Goal: Navigation & Orientation: Find specific page/section

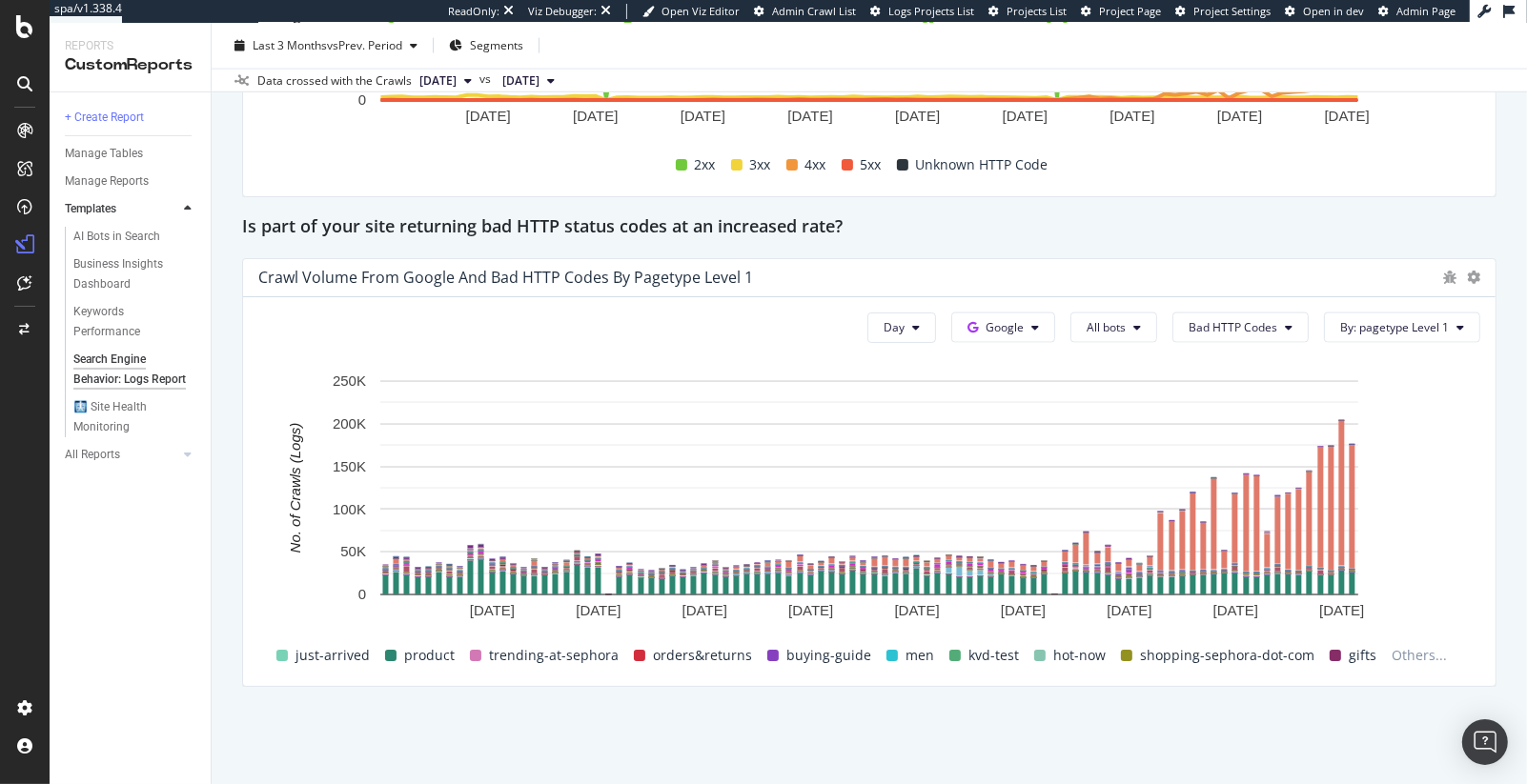
scroll to position [3137, 0]
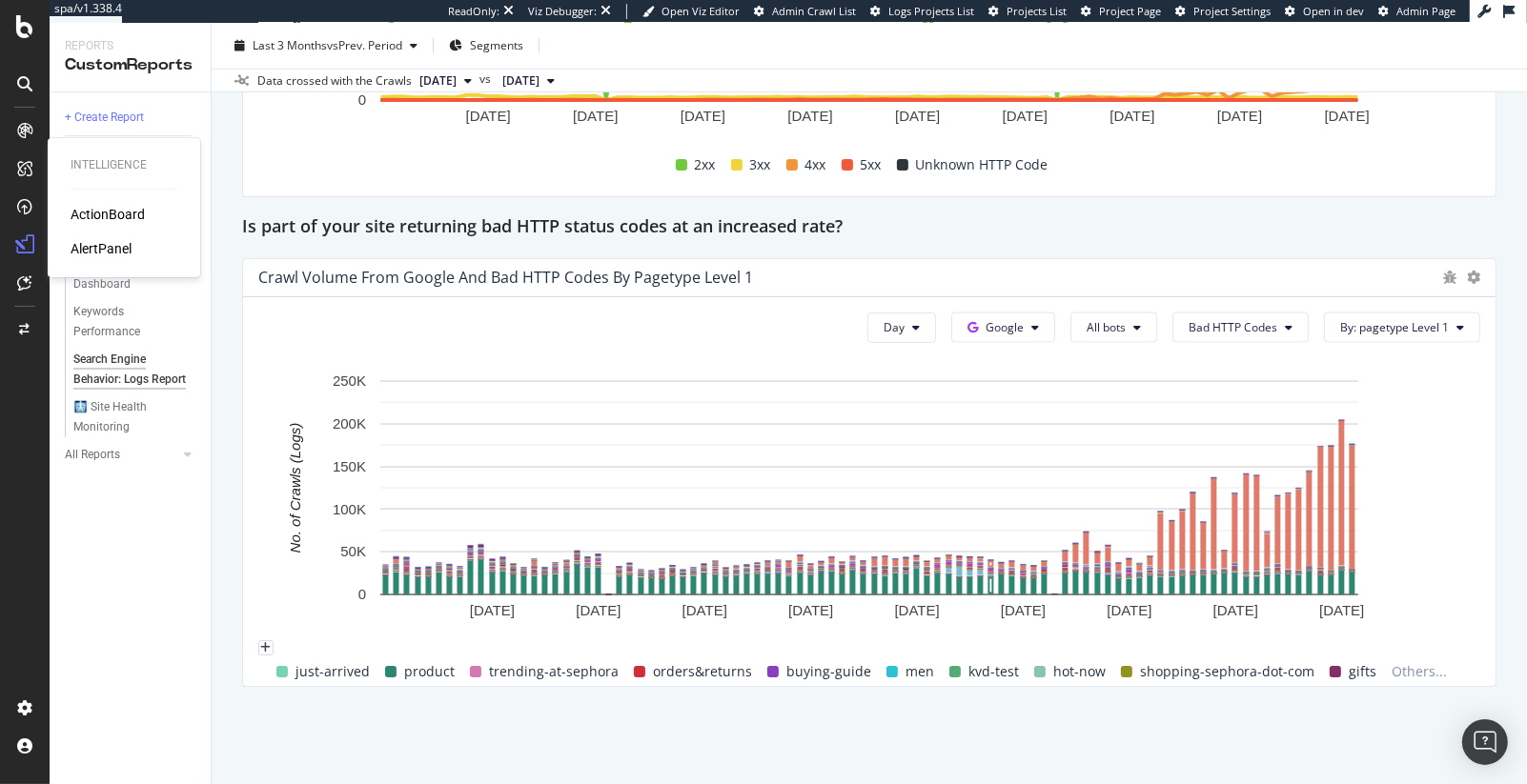
click at [77, 208] on div "ActionBoard" at bounding box center [107, 214] width 74 height 19
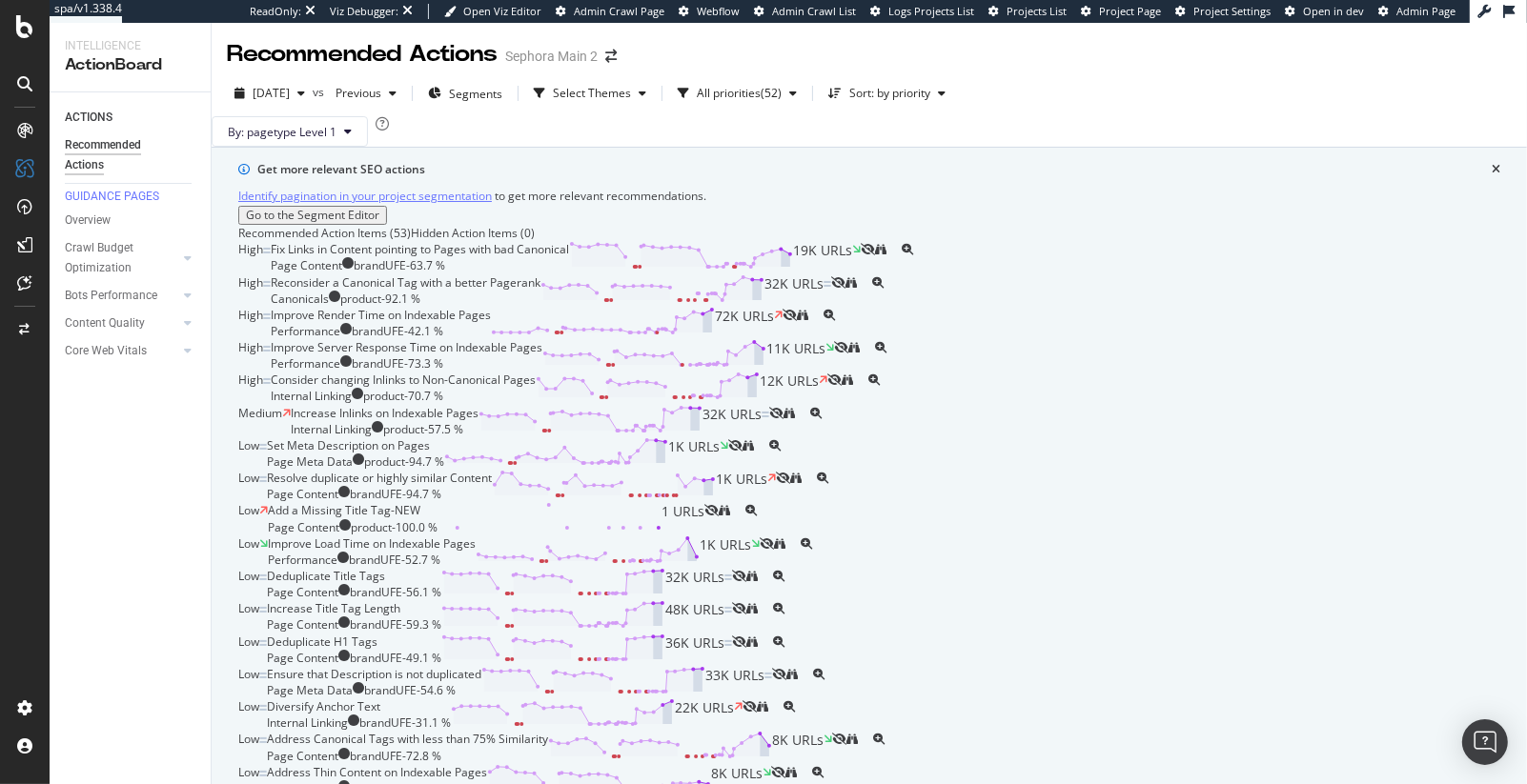
scroll to position [125, 0]
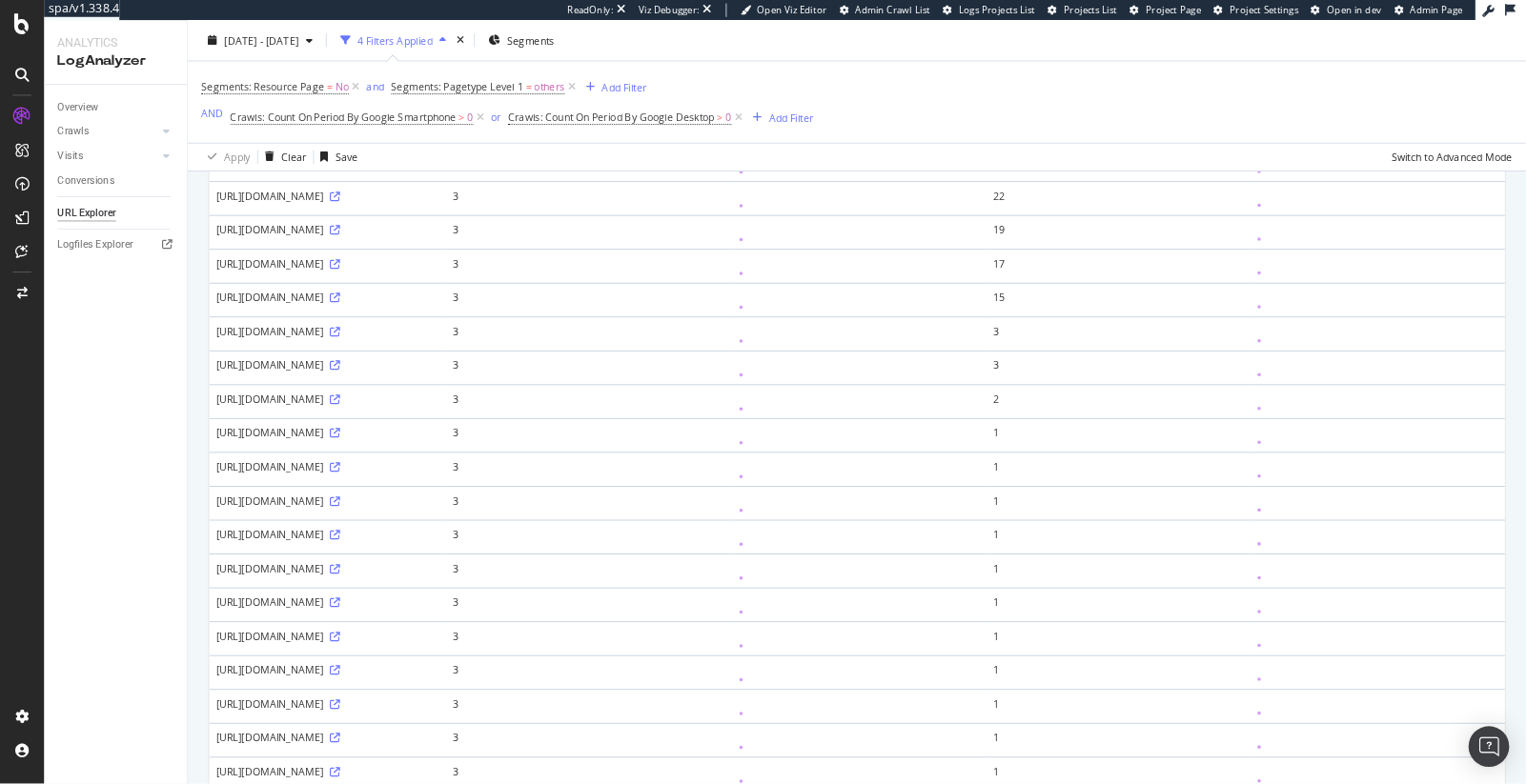
scroll to position [839, 0]
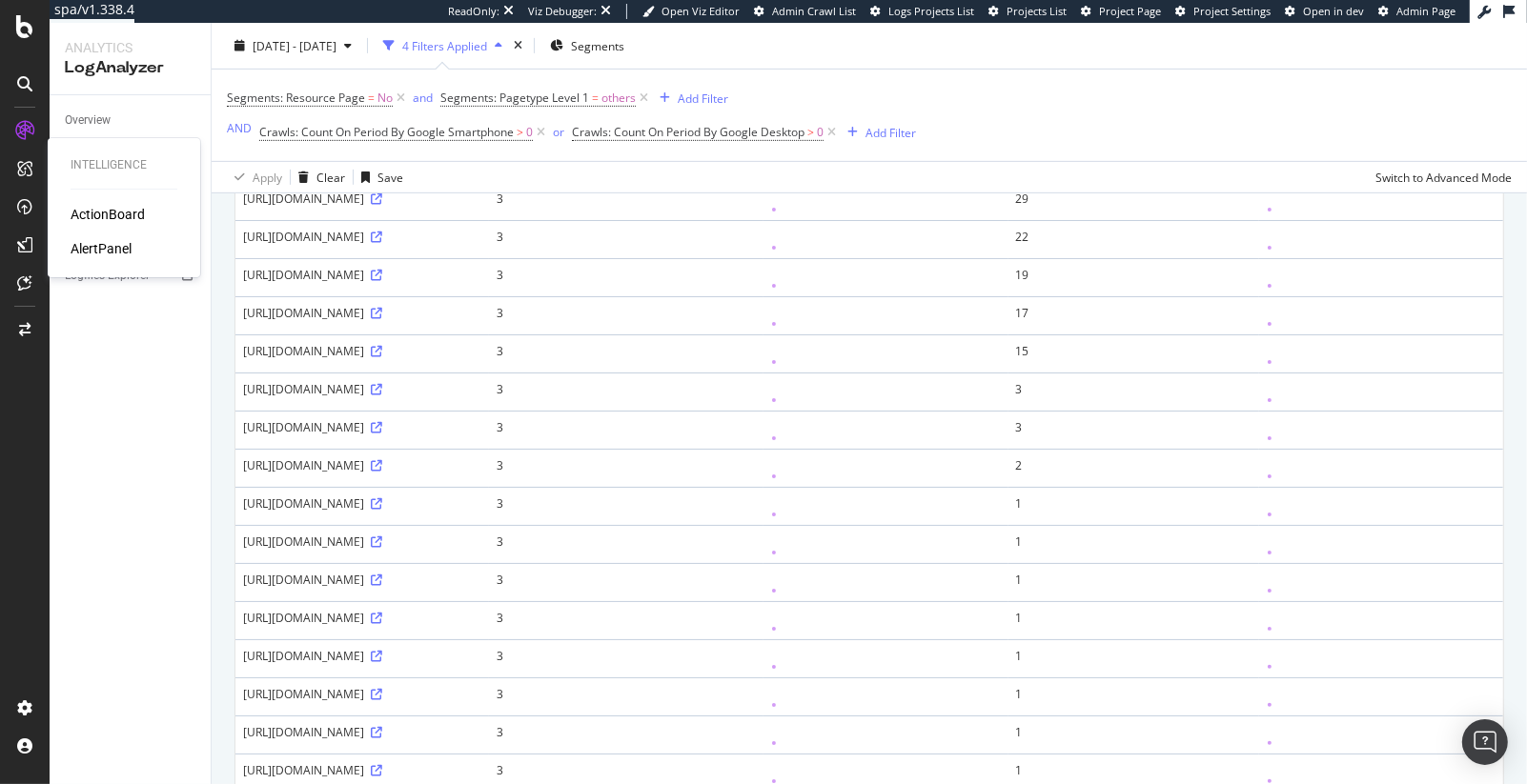
click at [86, 204] on div "Intelligence ActionBoard AlertPanel" at bounding box center [124, 208] width 137 height 132
click at [90, 211] on div "ActionBoard" at bounding box center [107, 214] width 74 height 19
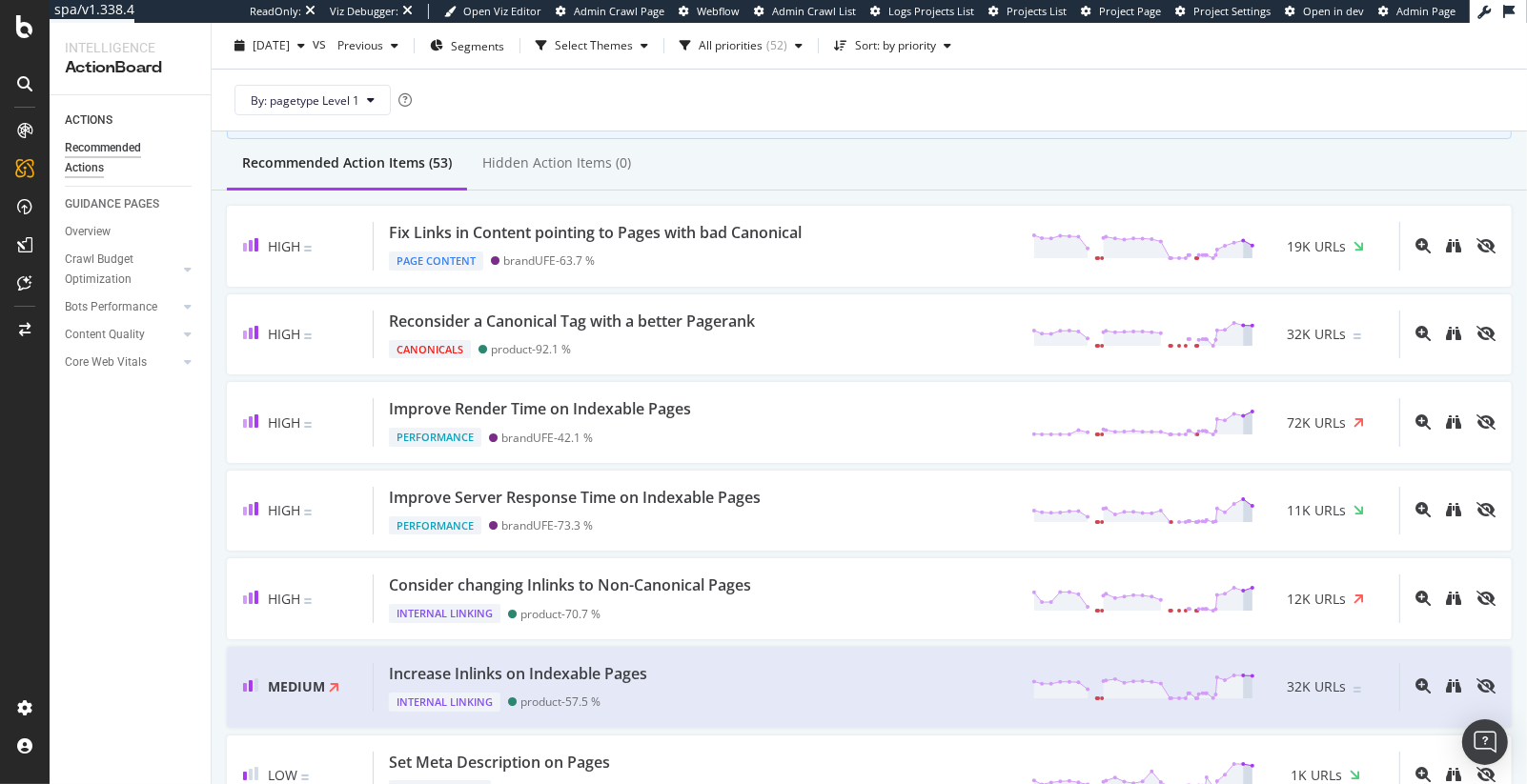
scroll to position [230, 0]
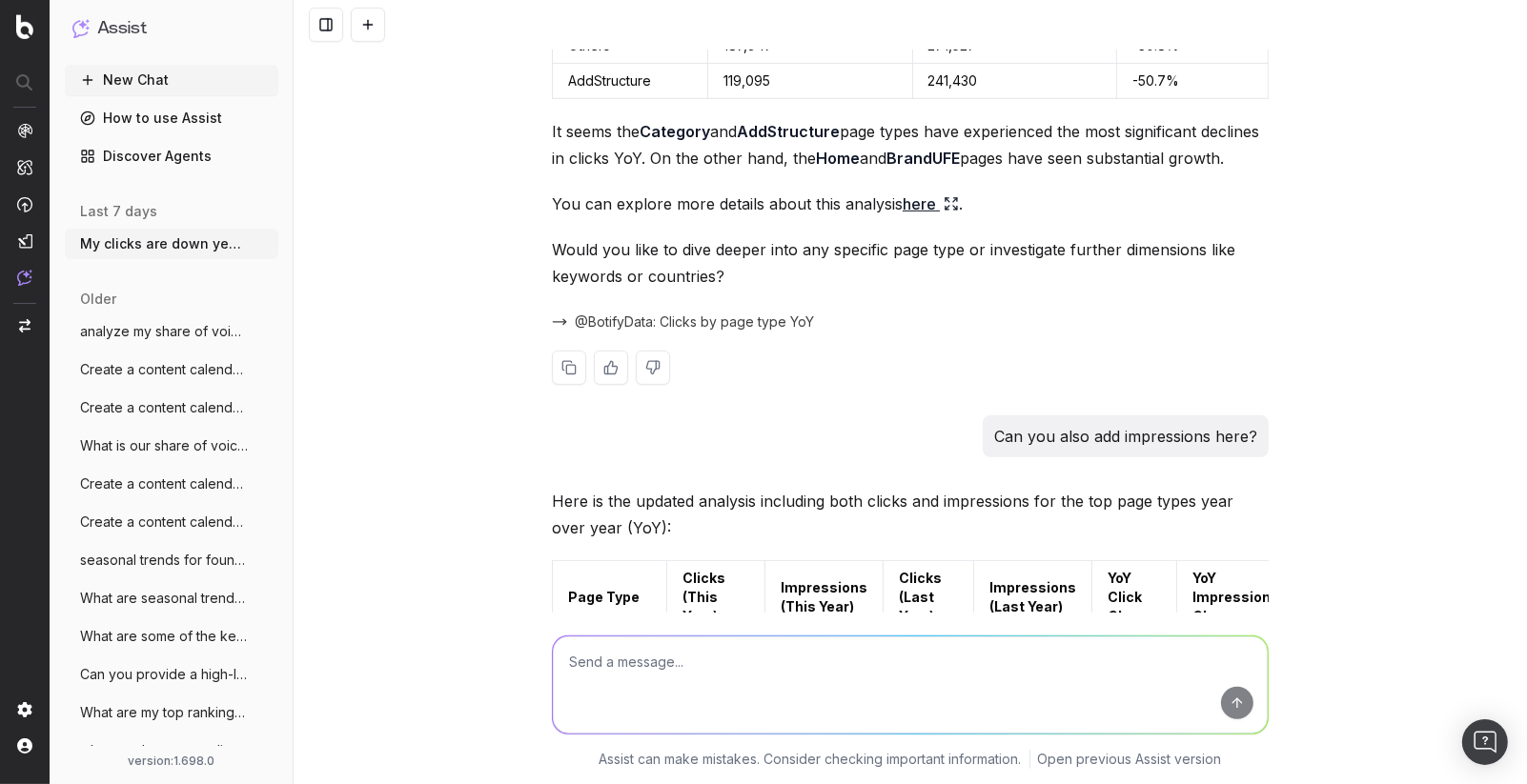
scroll to position [1189, 0]
